Goal: Task Accomplishment & Management: Manage account settings

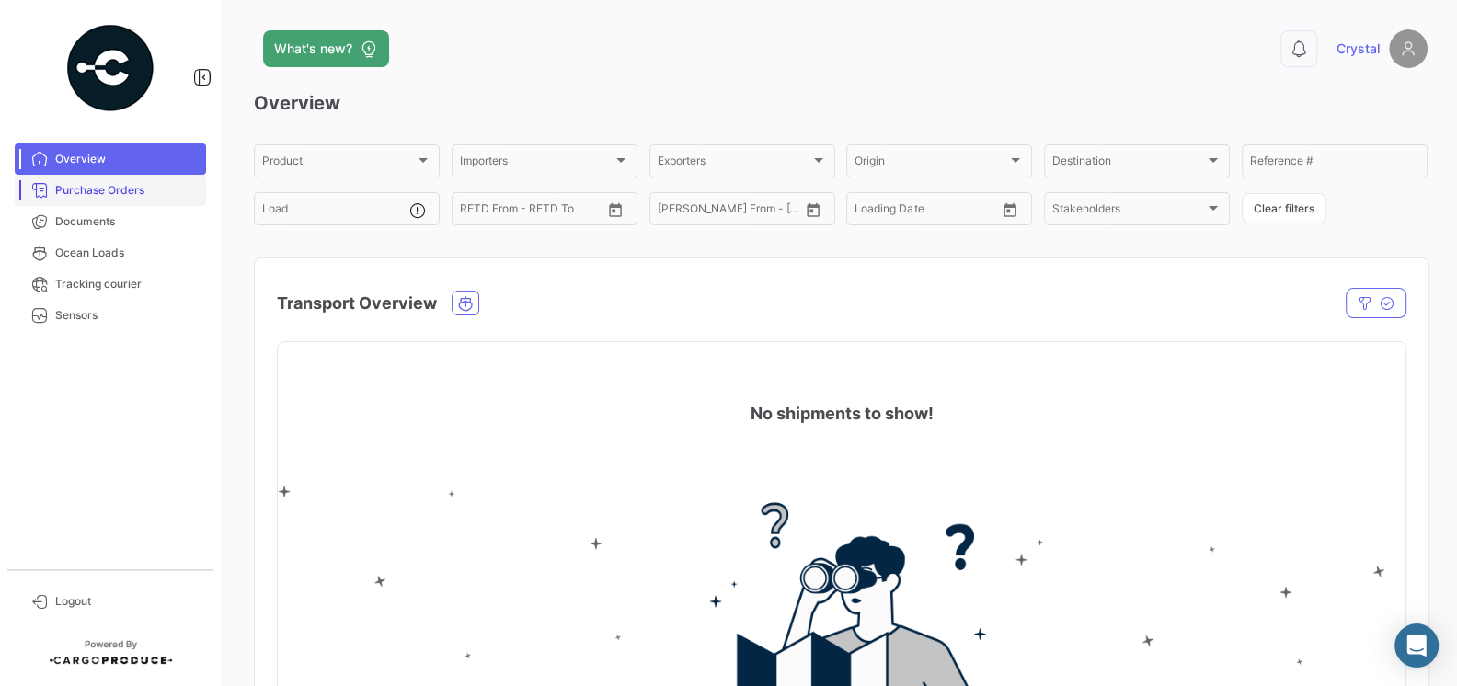
click at [99, 193] on span "Purchase Orders" at bounding box center [127, 190] width 144 height 17
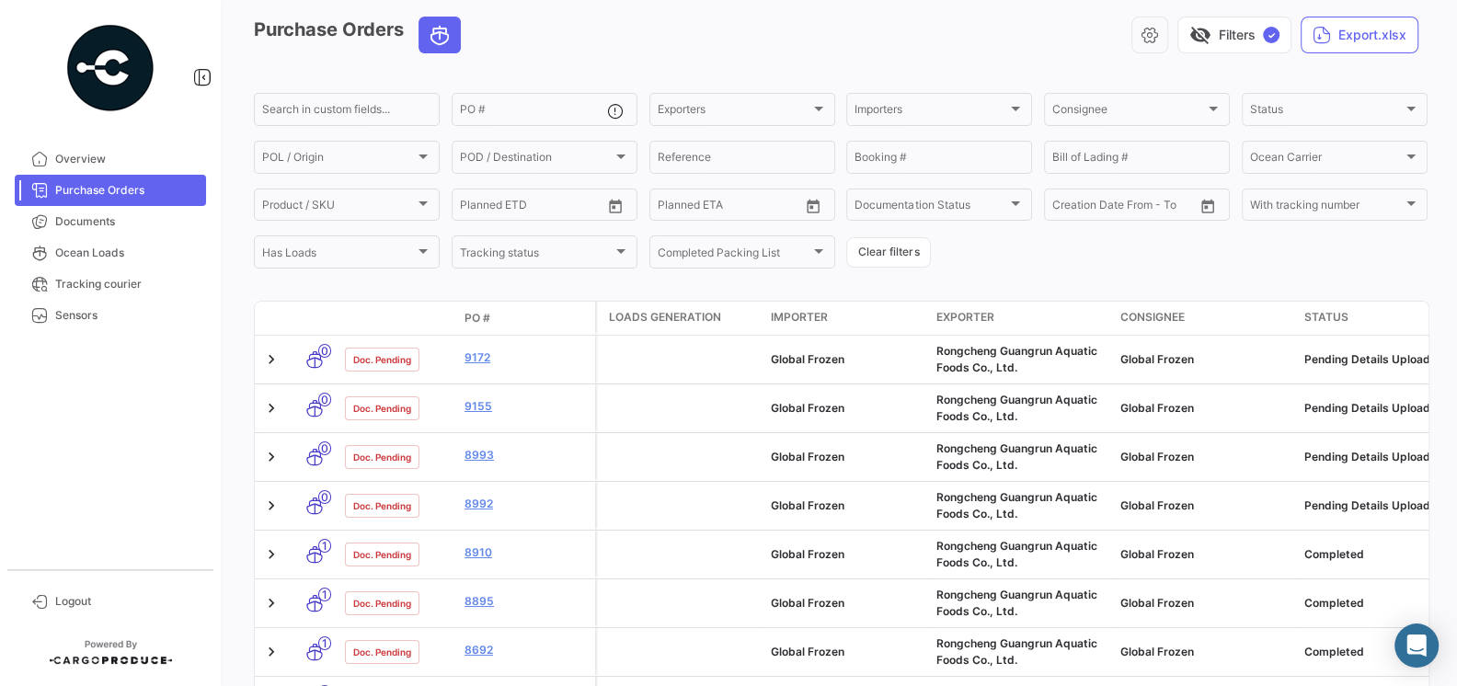
scroll to position [80, 0]
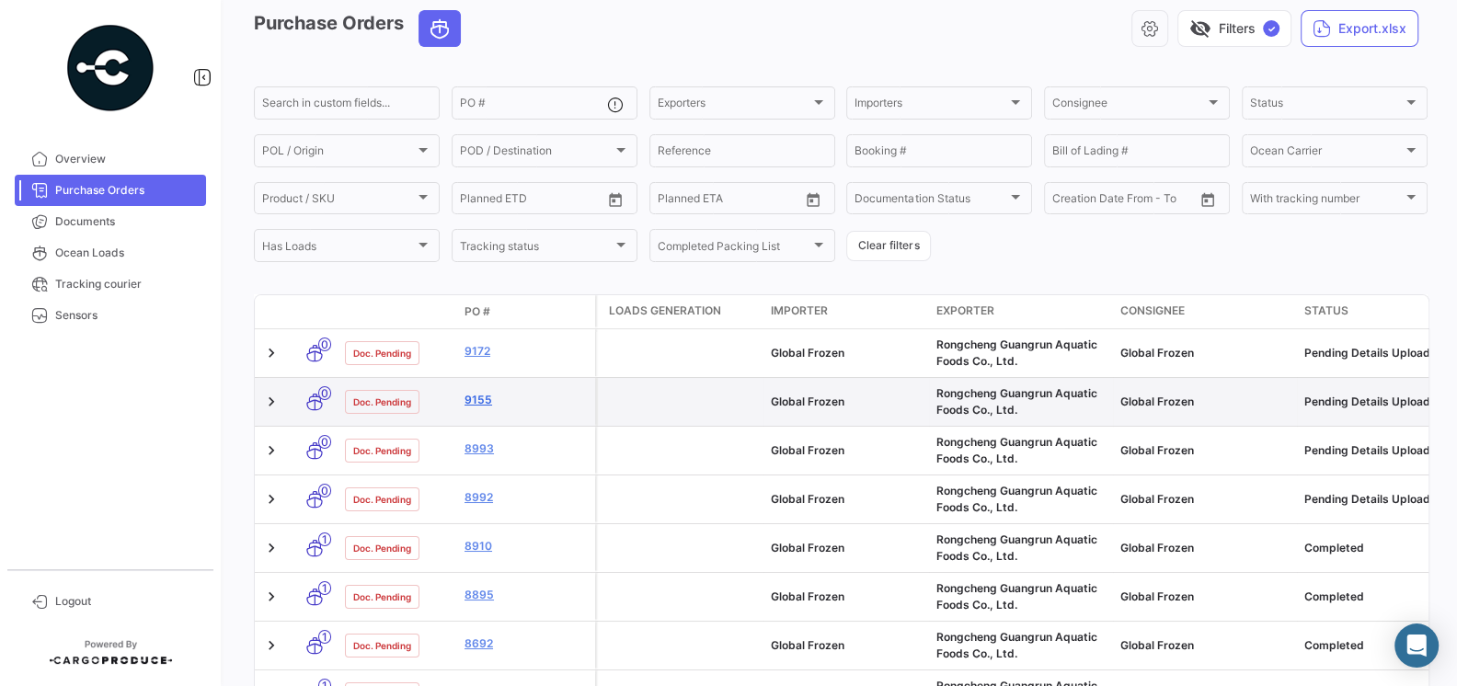
click at [479, 406] on link "9155" at bounding box center [526, 400] width 123 height 17
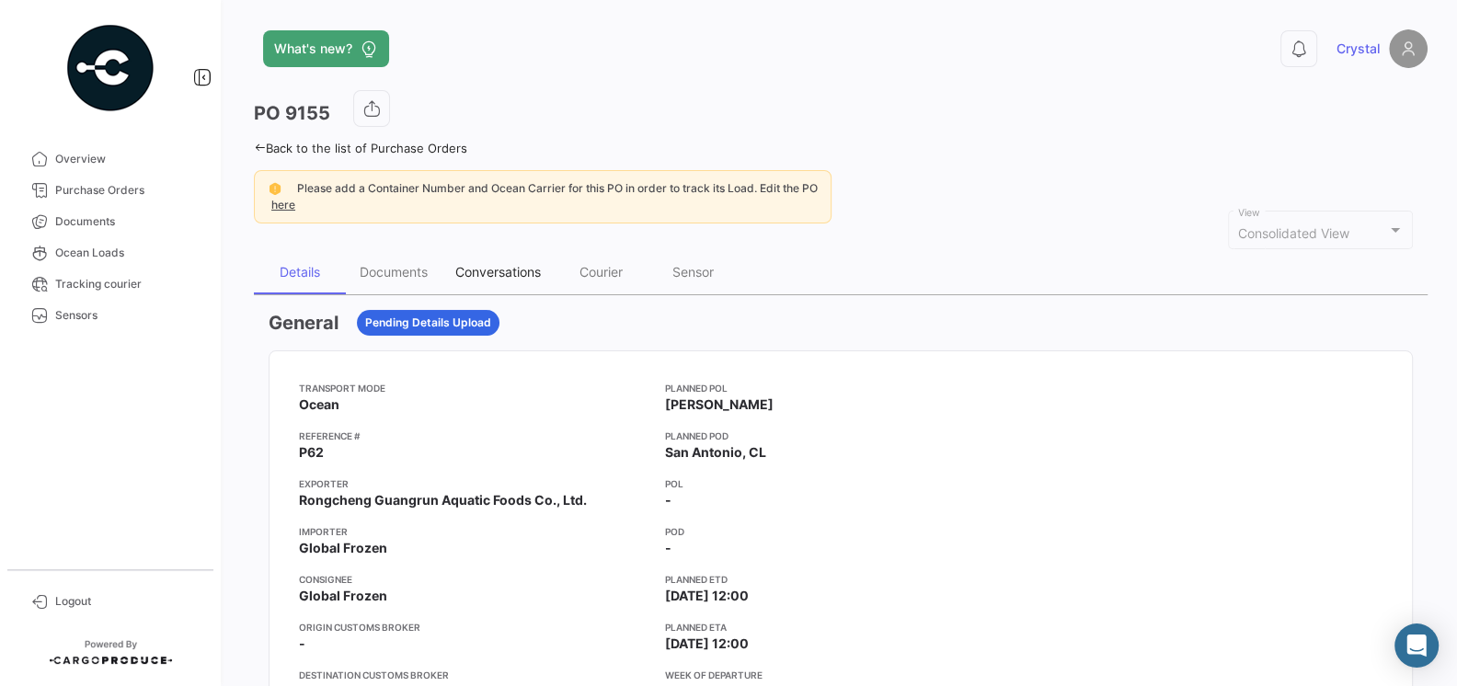
click at [482, 281] on div "Conversations" at bounding box center [498, 272] width 113 height 44
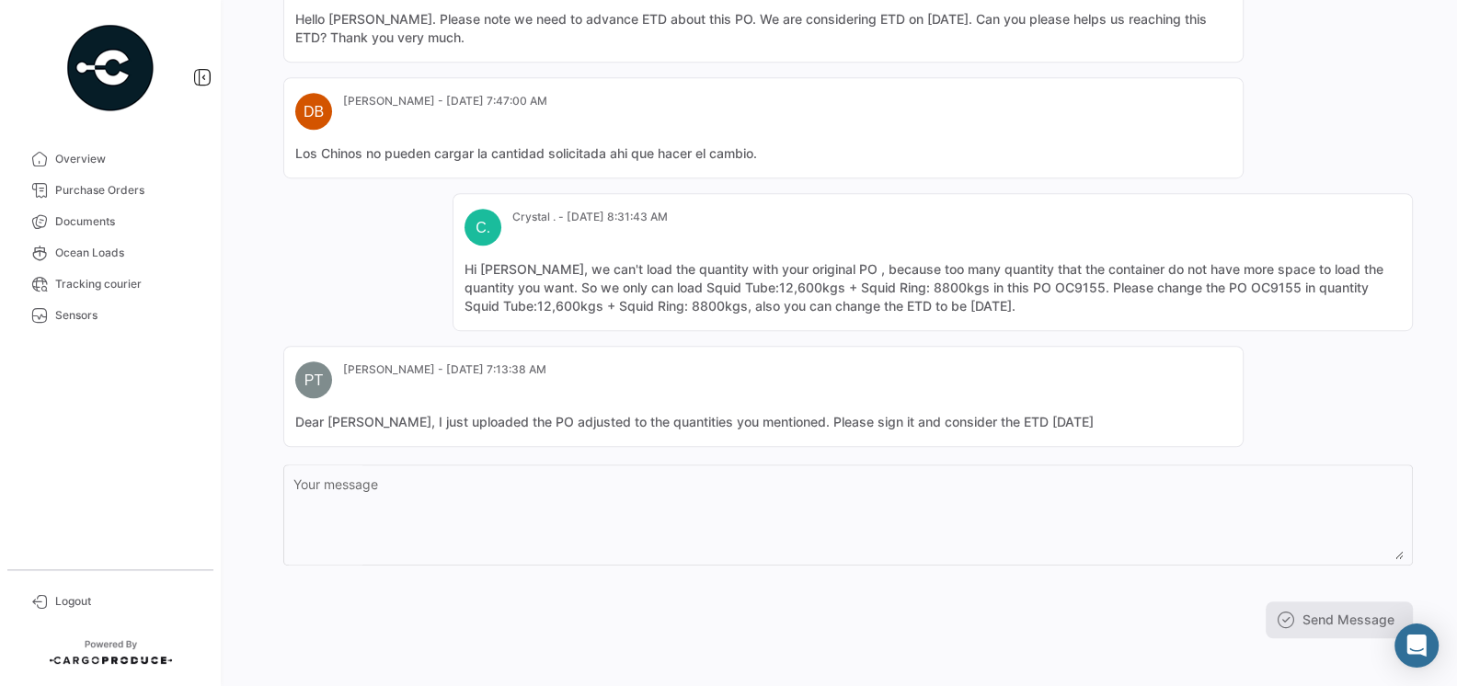
scroll to position [878, 0]
click at [106, 191] on span "Purchase Orders" at bounding box center [127, 190] width 144 height 17
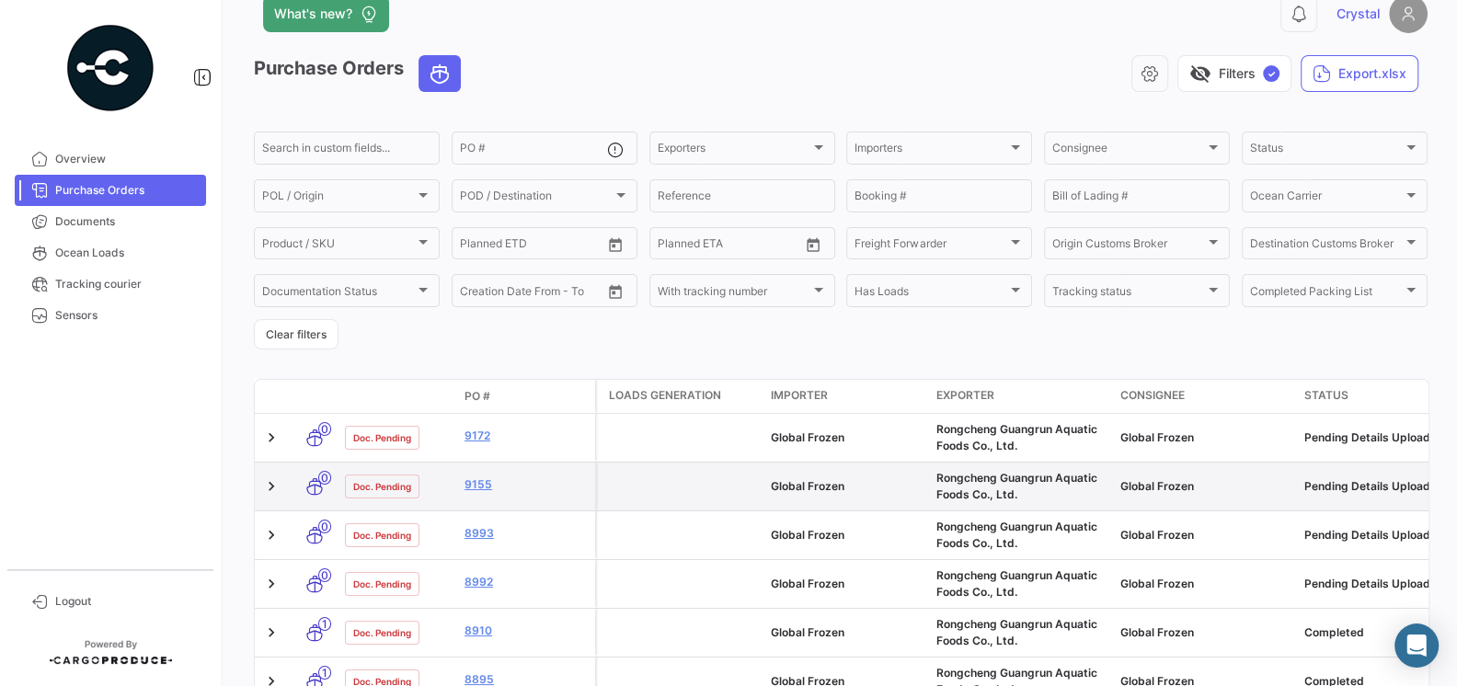
scroll to position [40, 0]
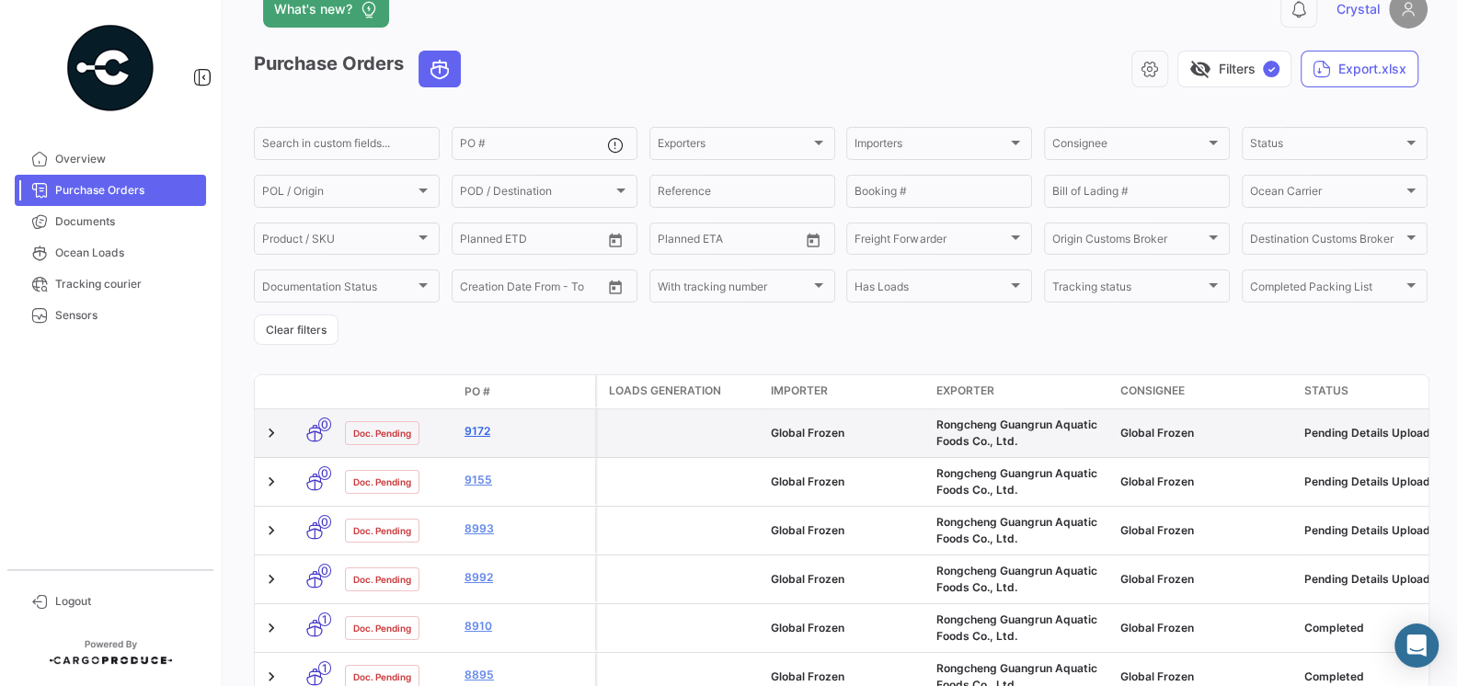
click at [476, 429] on link "9172" at bounding box center [526, 431] width 123 height 17
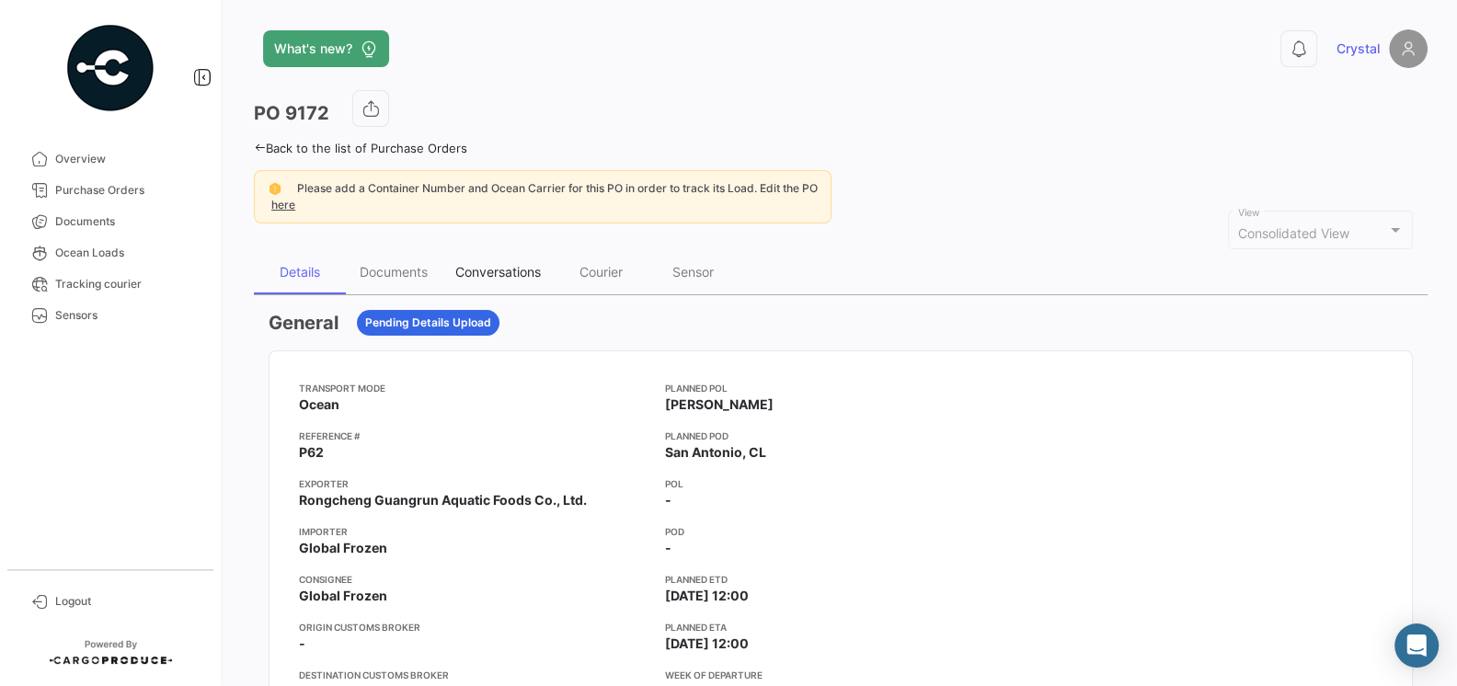
click at [485, 269] on div "Conversations" at bounding box center [498, 272] width 86 height 16
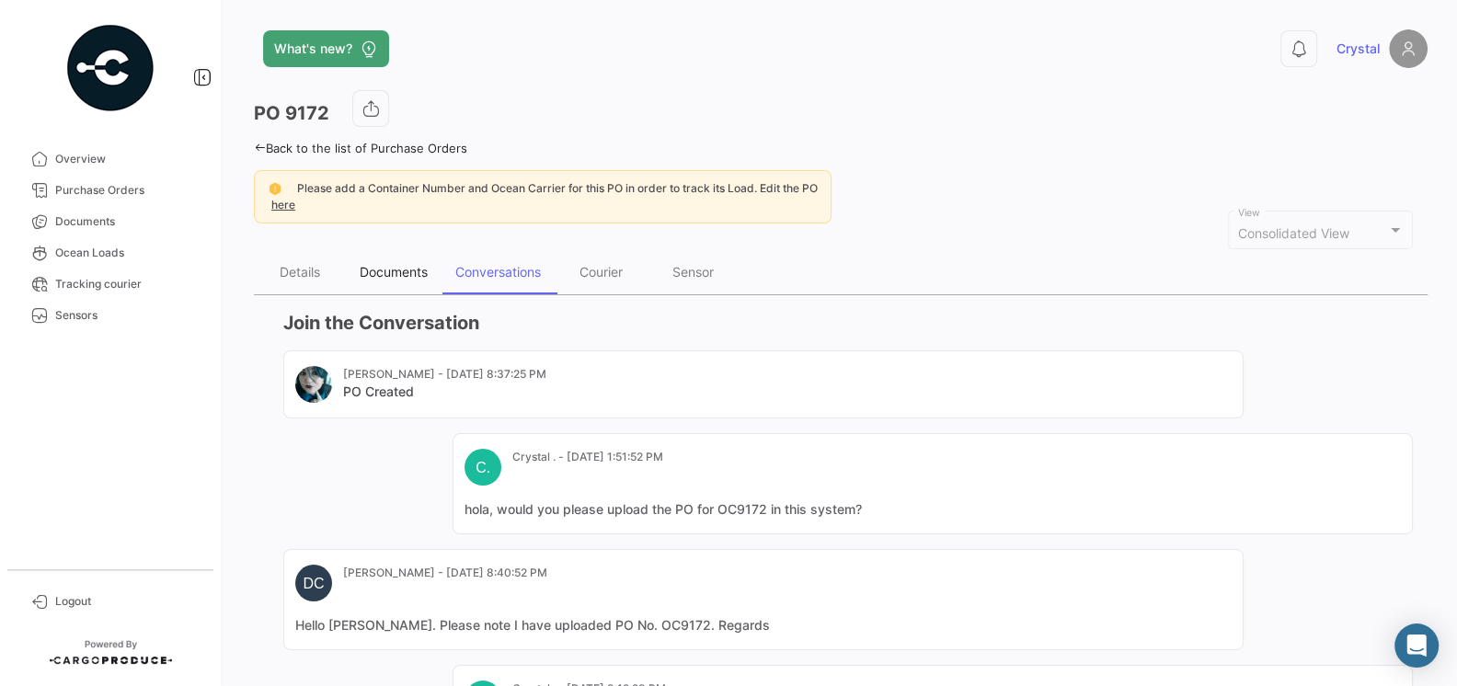
click at [397, 271] on div "Documents" at bounding box center [394, 272] width 68 height 16
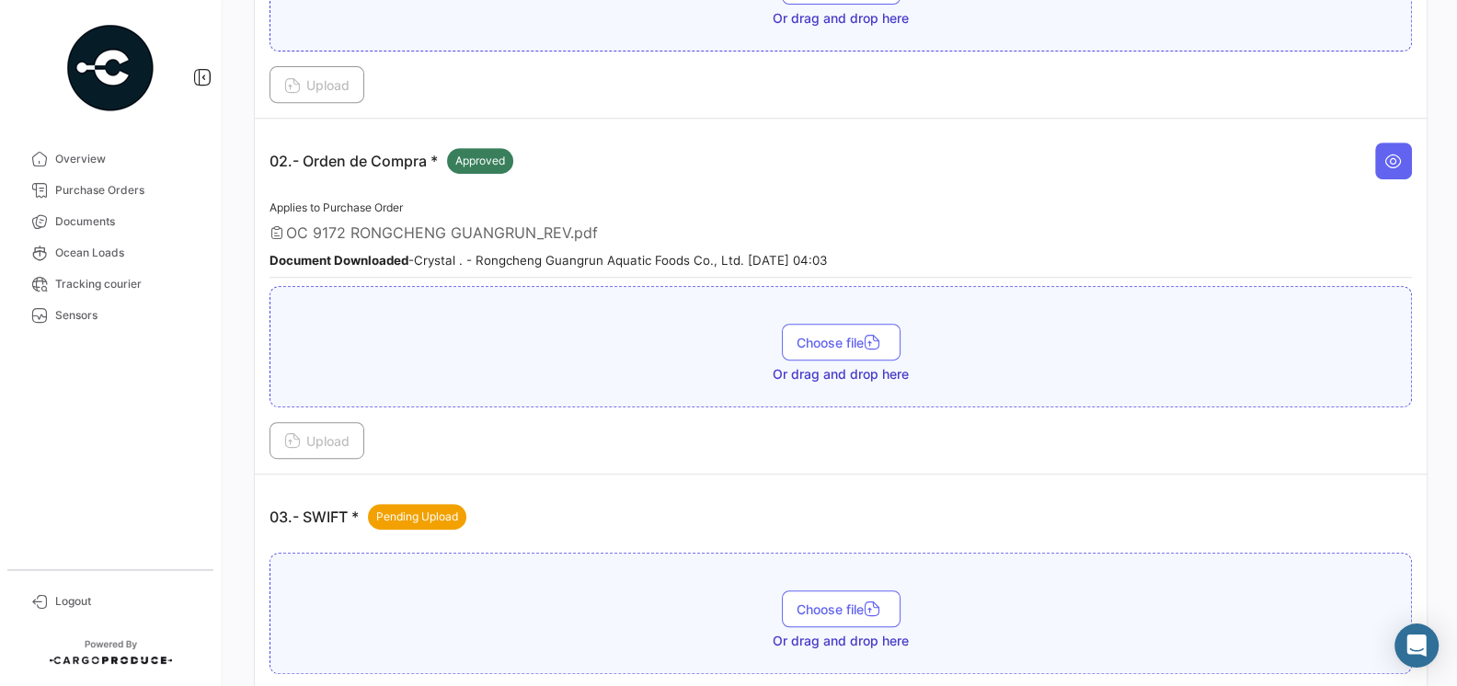
scroll to position [679, 0]
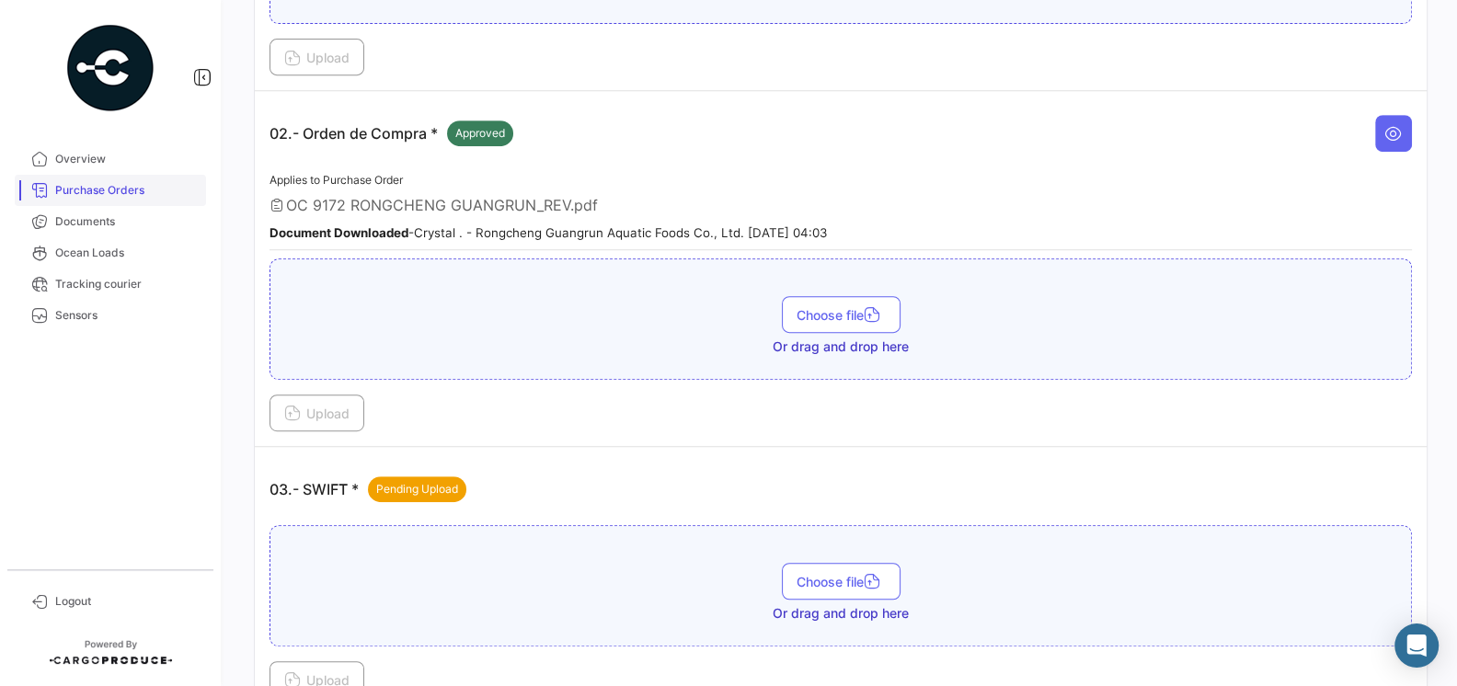
click at [66, 190] on span "Purchase Orders" at bounding box center [127, 190] width 144 height 17
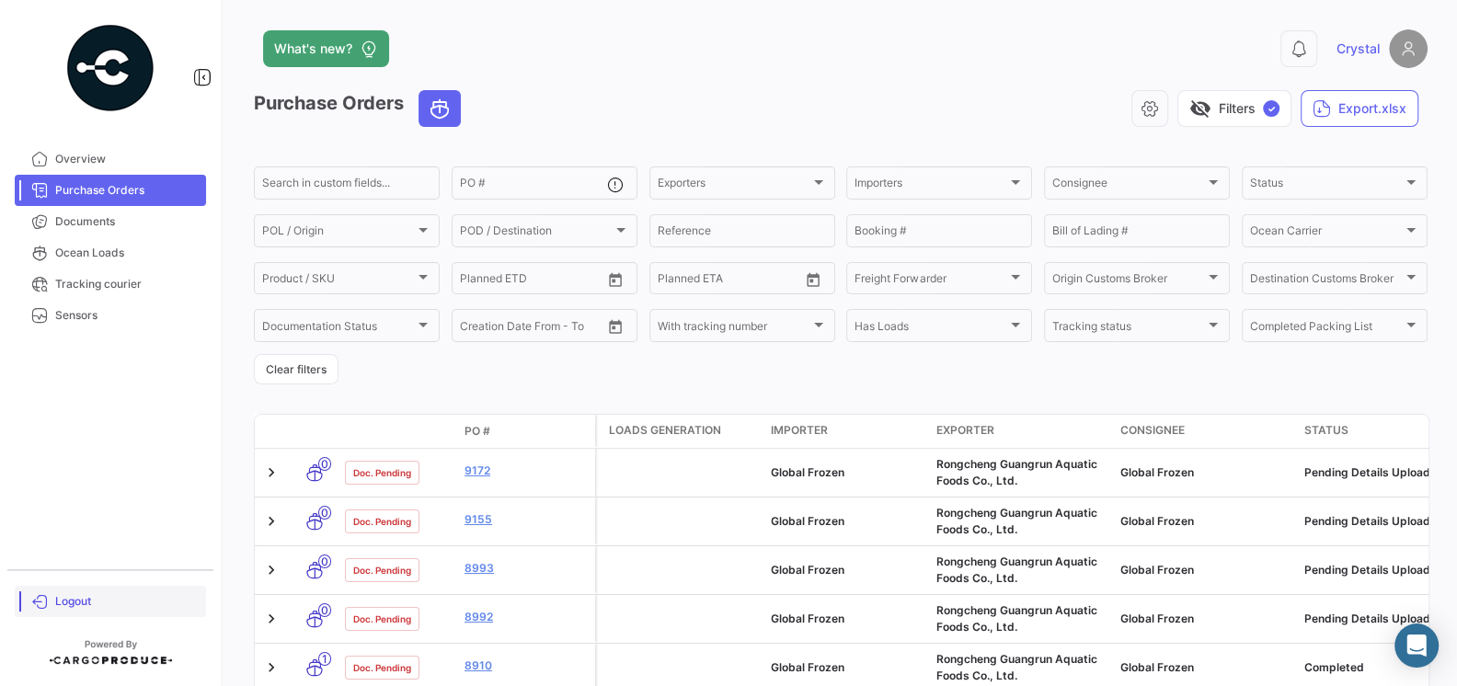
click at [71, 600] on span "Logout" at bounding box center [127, 601] width 144 height 17
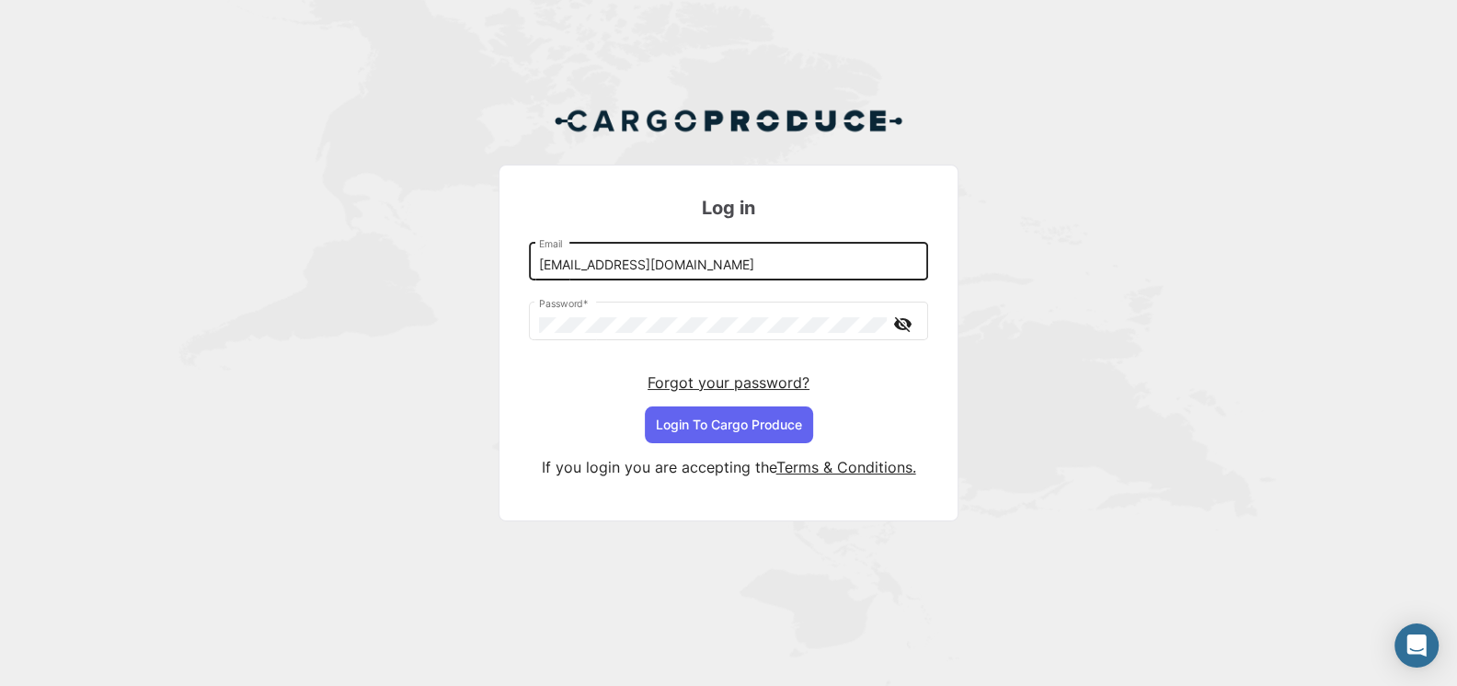
click at [652, 266] on input "[EMAIL_ADDRESS][DOMAIN_NAME]" at bounding box center [729, 266] width 380 height 16
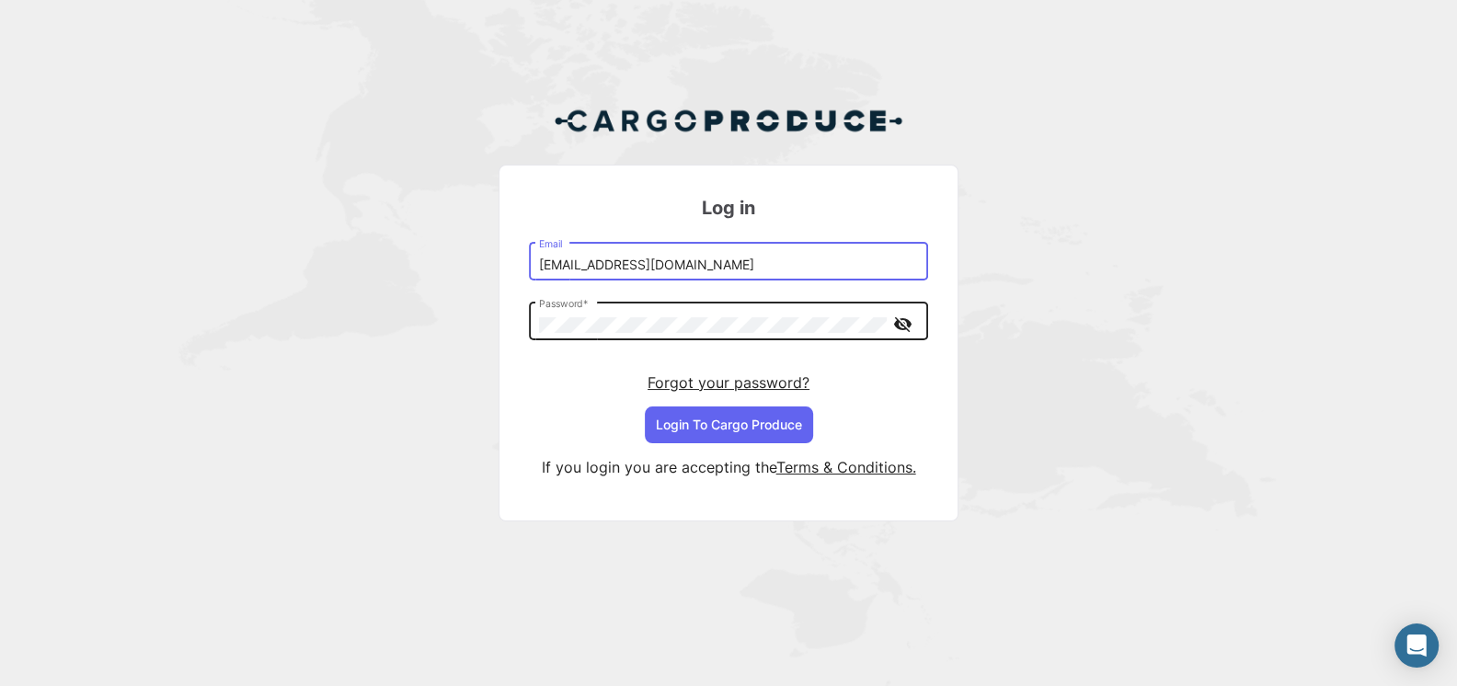
type input "[EMAIL_ADDRESS][DOMAIN_NAME]"
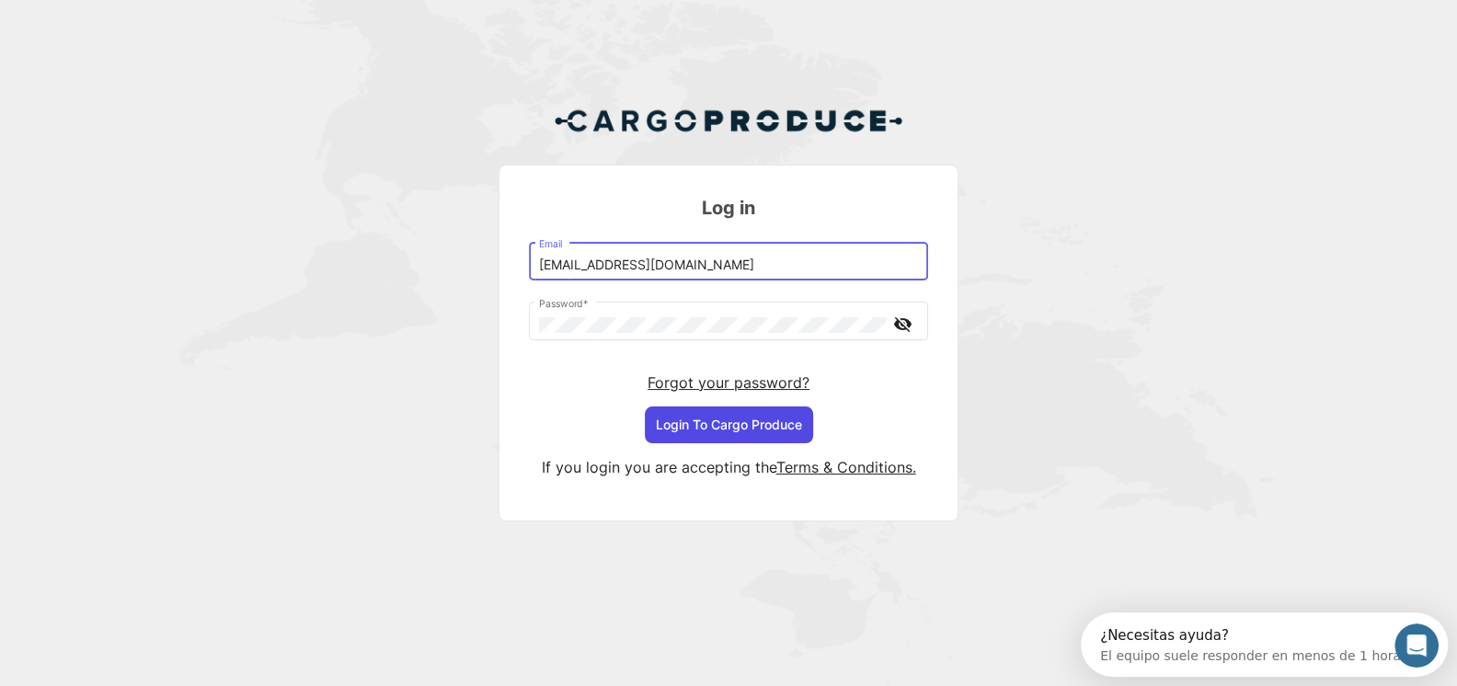
click at [740, 418] on button "Login To Cargo Produce" at bounding box center [729, 425] width 168 height 37
